Goal: Task Accomplishment & Management: Use online tool/utility

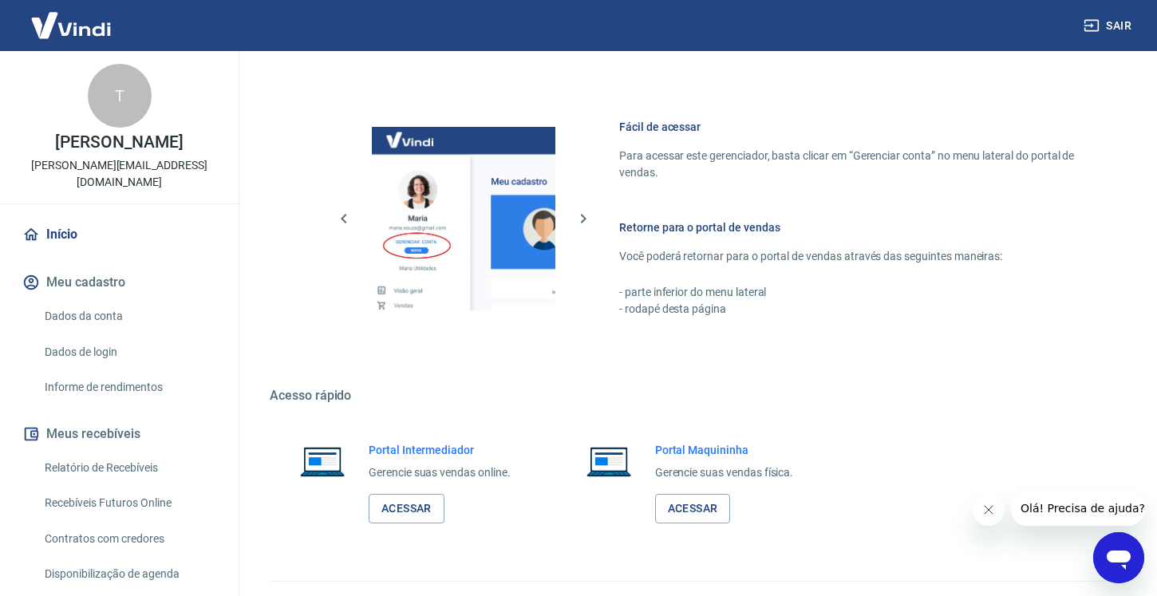
scroll to position [668, 0]
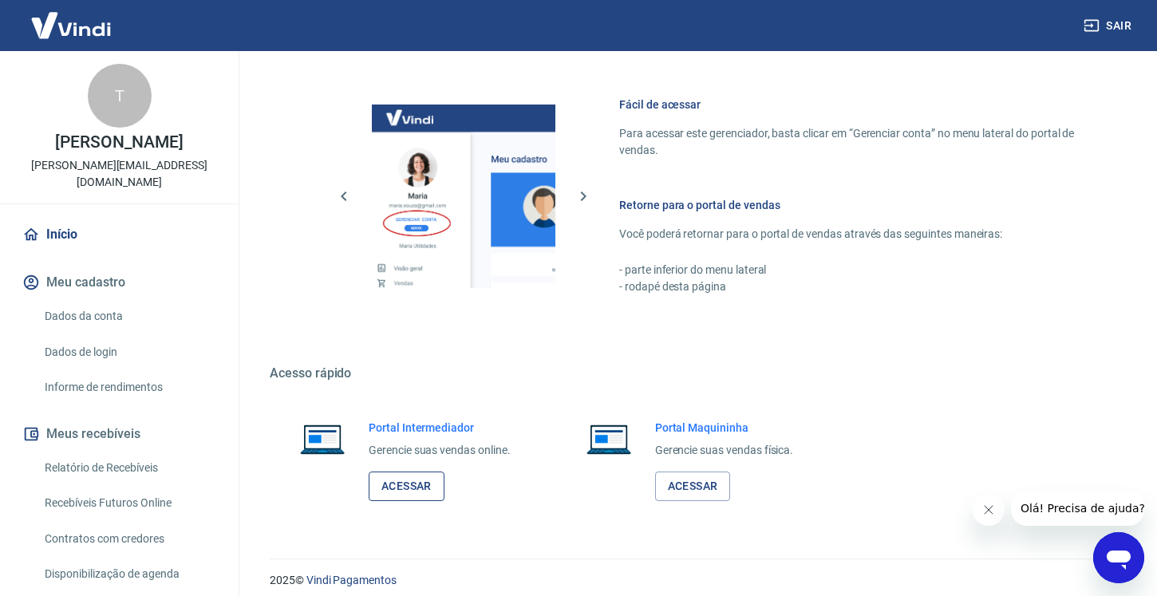
click at [410, 499] on link "Acessar" at bounding box center [407, 487] width 76 height 30
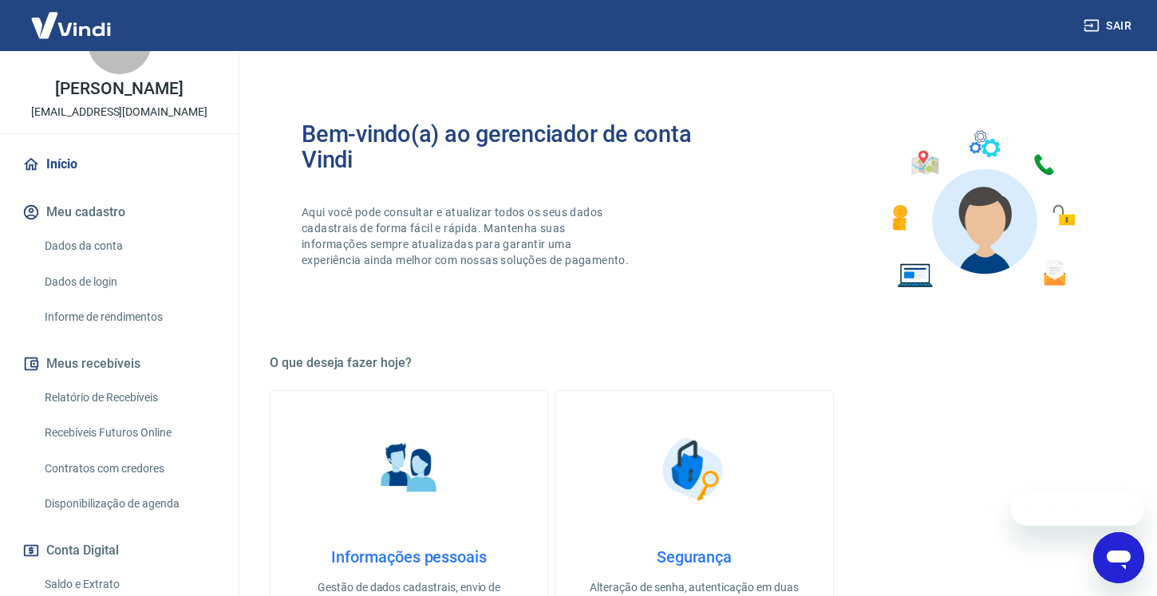
scroll to position [72, 0]
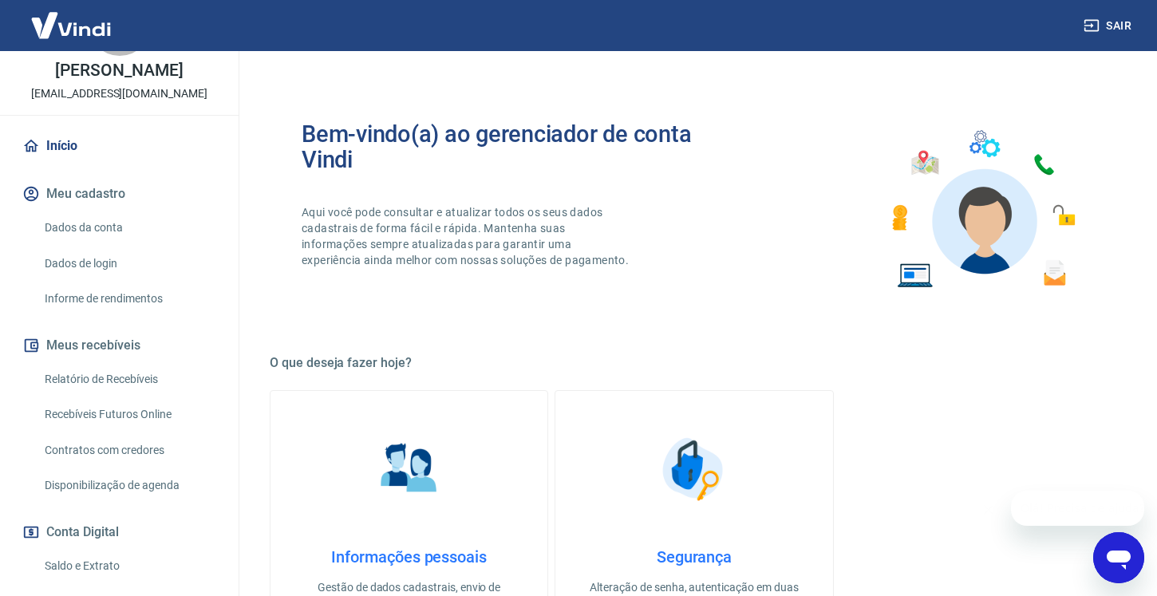
click at [97, 394] on link "Relatório de Recebíveis" at bounding box center [128, 379] width 181 height 33
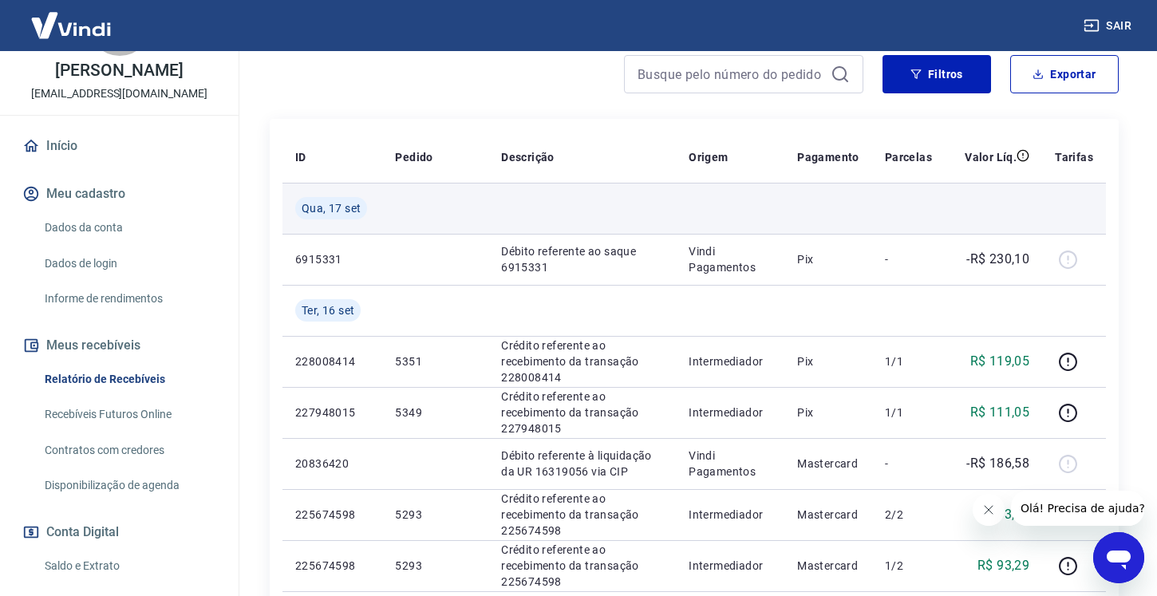
scroll to position [226, 0]
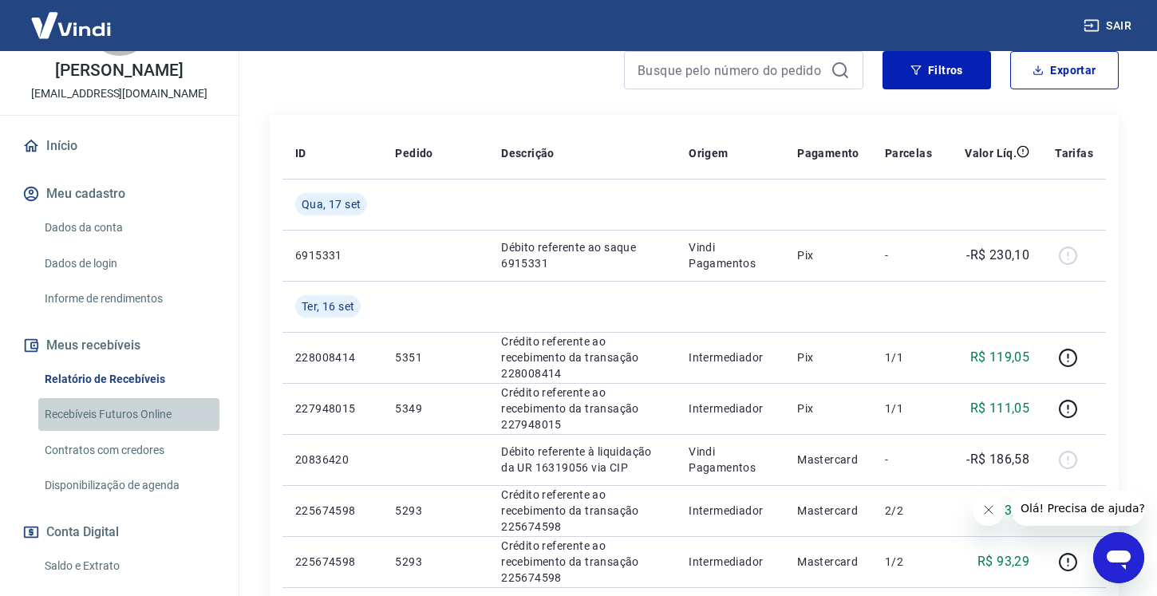
click at [152, 431] on link "Recebíveis Futuros Online" at bounding box center [128, 414] width 181 height 33
